Goal: Task Accomplishment & Management: Manage account settings

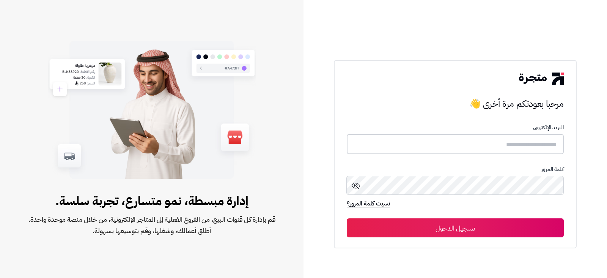
click at [508, 146] on input "text" at bounding box center [455, 144] width 217 height 20
type input "**********"
click at [347, 218] on button "تسجيل الدخول" at bounding box center [455, 227] width 217 height 19
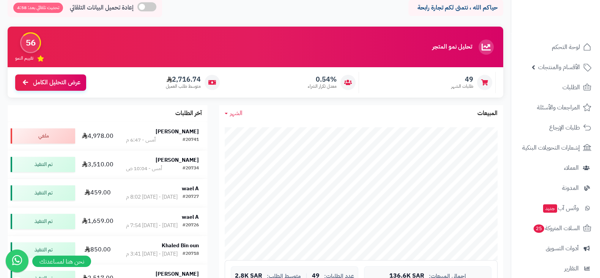
scroll to position [36, 0]
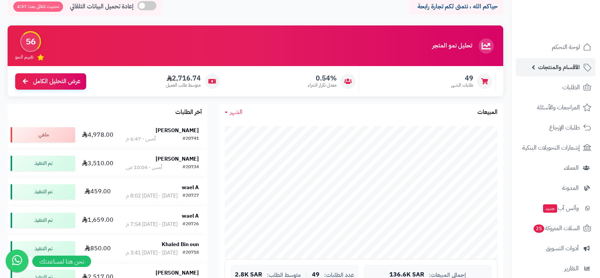
click at [573, 72] on span "الأقسام والمنتجات" at bounding box center [559, 67] width 42 height 11
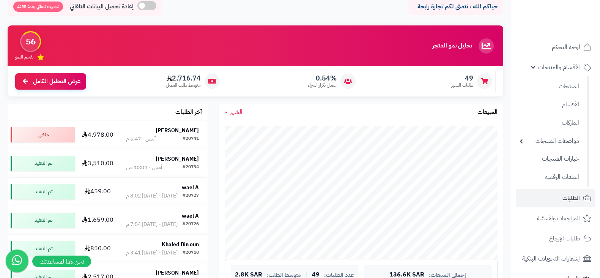
scroll to position [200, 0]
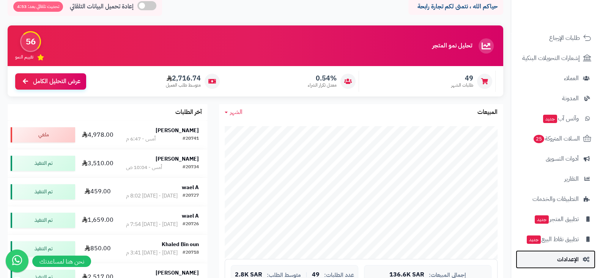
click at [559, 251] on link "الإعدادات" at bounding box center [555, 259] width 80 height 18
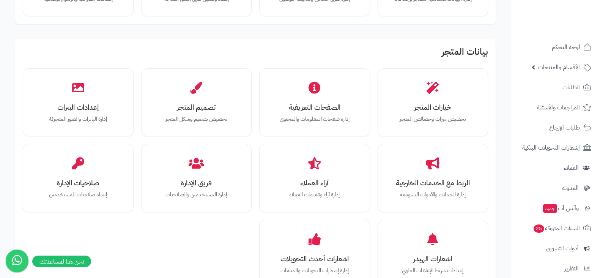
scroll to position [122, 0]
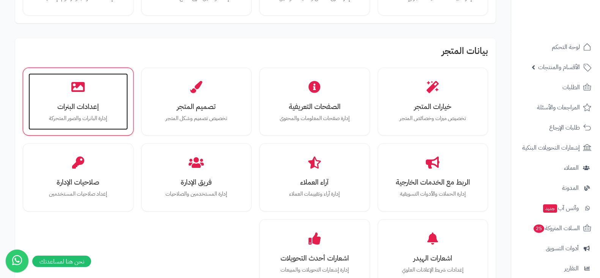
click at [95, 92] on div "إعدادات البنرات إدارة البانرات والصور المتحركة" at bounding box center [77, 101] width 99 height 57
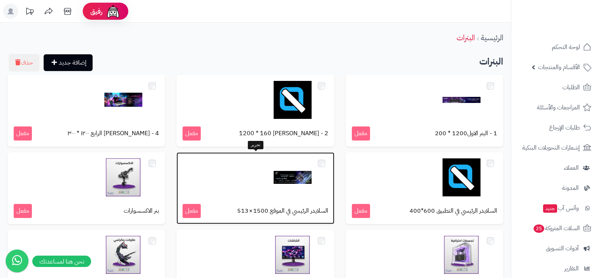
click at [285, 177] on img at bounding box center [292, 177] width 38 height 38
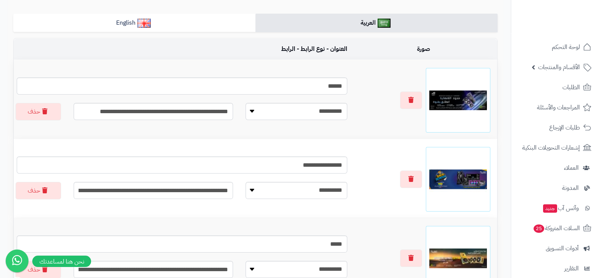
scroll to position [132, 0]
click at [413, 97] on icon "button" at bounding box center [410, 99] width 5 height 6
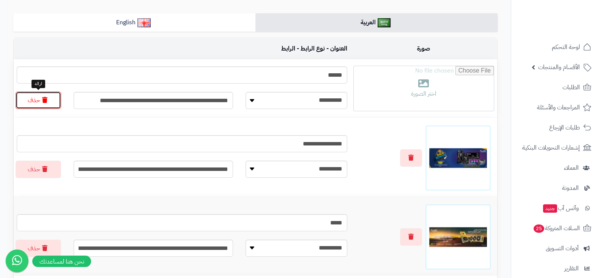
click at [43, 102] on button "حذف" at bounding box center [39, 99] width 46 height 17
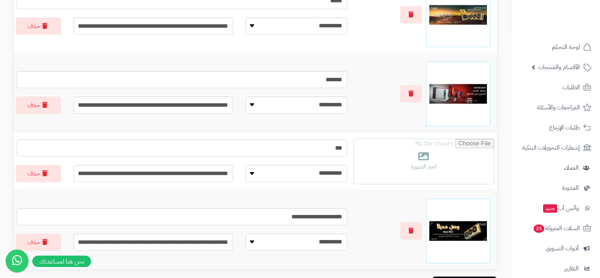
scroll to position [295, 0]
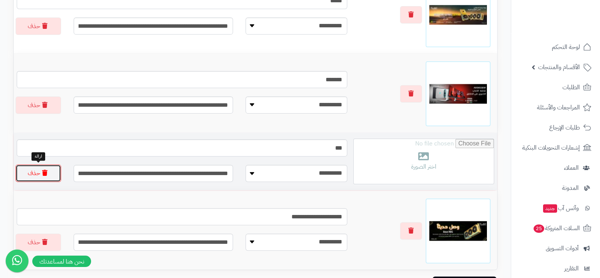
click at [48, 174] on button "حذف" at bounding box center [39, 172] width 46 height 17
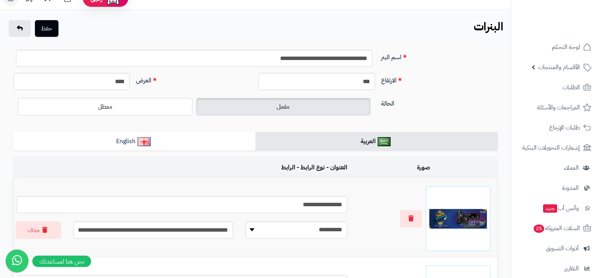
scroll to position [0, 0]
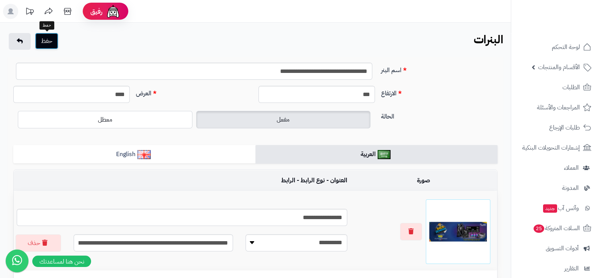
click at [42, 44] on button "حفظ" at bounding box center [47, 41] width 24 height 17
